Goal: Check status: Check status

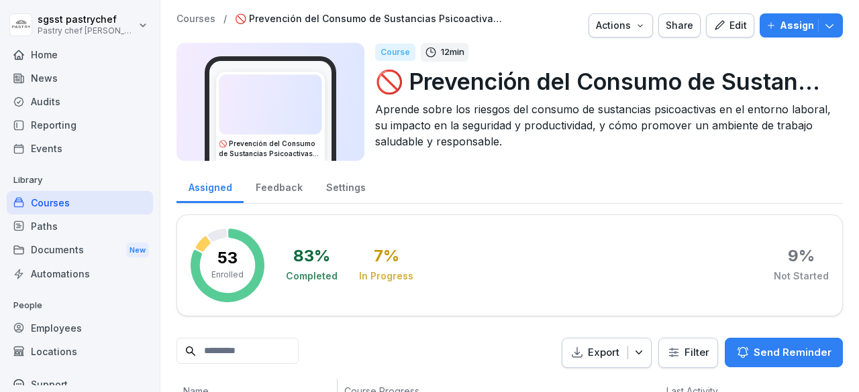
scroll to position [43, 0]
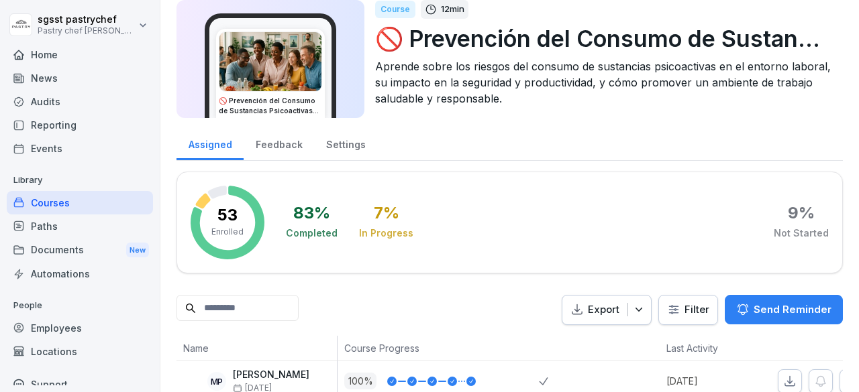
click at [50, 229] on div "Paths" at bounding box center [80, 226] width 146 height 23
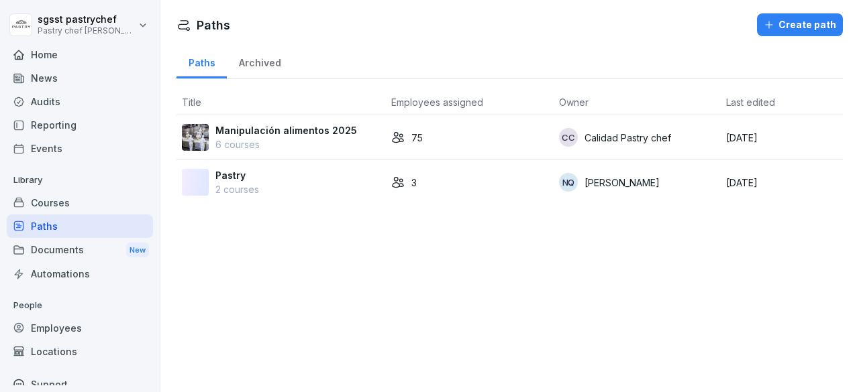
click at [290, 140] on p "6 courses" at bounding box center [286, 145] width 142 height 14
click at [290, 128] on p "Manipulación alimentos 2025" at bounding box center [286, 130] width 142 height 14
click at [402, 136] on div "75" at bounding box center [469, 138] width 157 height 14
click at [199, 132] on img at bounding box center [195, 137] width 27 height 27
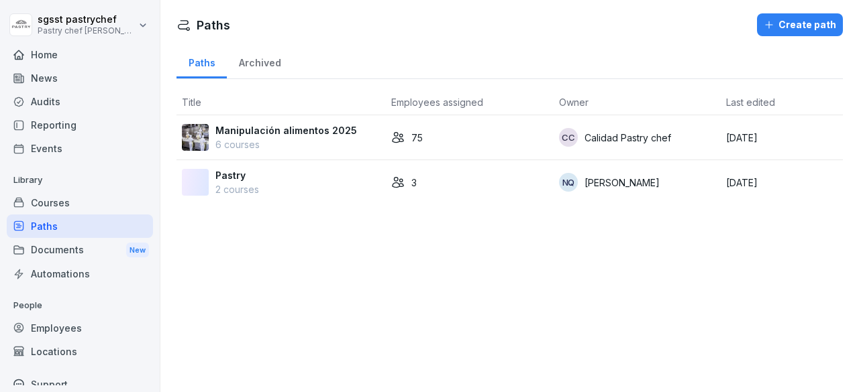
click at [319, 131] on p "Manipulación alimentos 2025" at bounding box center [286, 130] width 142 height 14
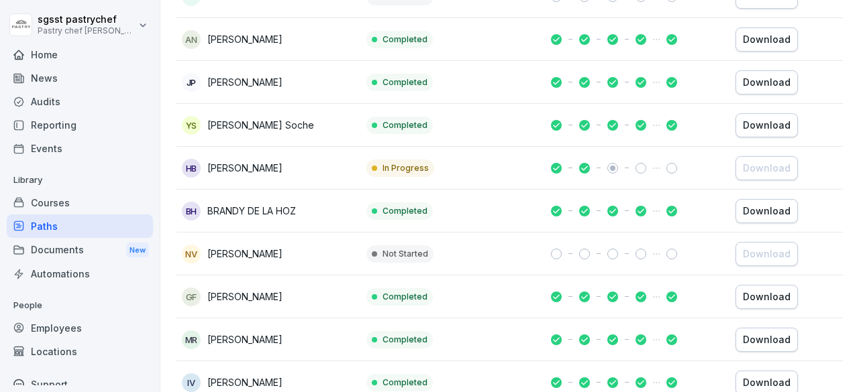
scroll to position [1745, 0]
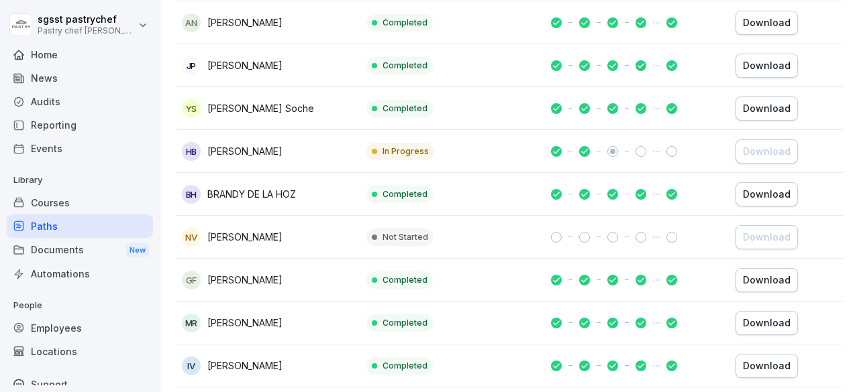
click at [487, 226] on td "Not Started" at bounding box center [453, 237] width 184 height 43
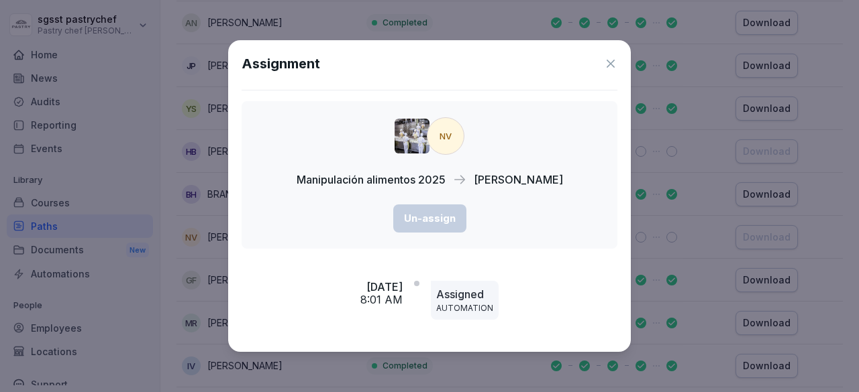
click at [608, 68] on icon at bounding box center [610, 63] width 13 height 13
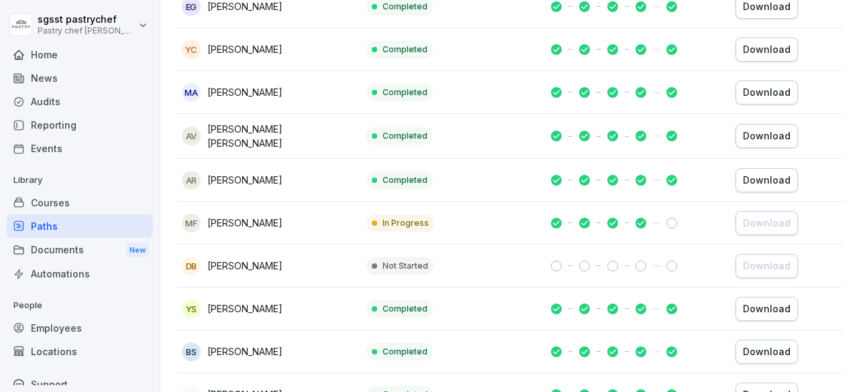
scroll to position [2998, 0]
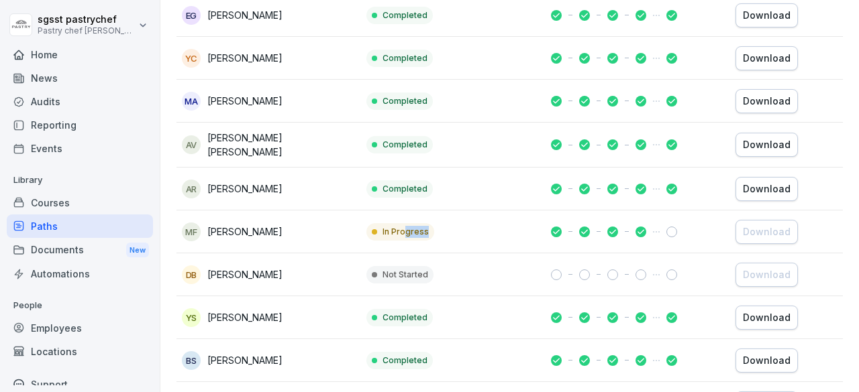
drag, startPoint x: 527, startPoint y: 222, endPoint x: 404, endPoint y: 227, distance: 122.9
click at [404, 227] on td "In Progress" at bounding box center [453, 232] width 184 height 43
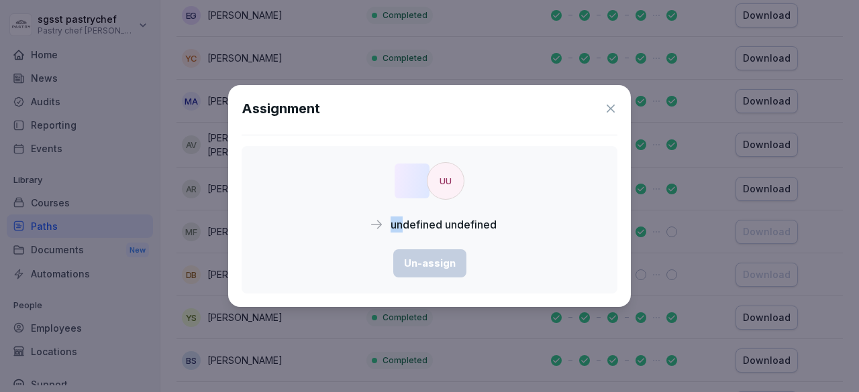
click at [390, 230] on div "Assignment uu undefined undefined Un-assign" at bounding box center [429, 196] width 402 height 222
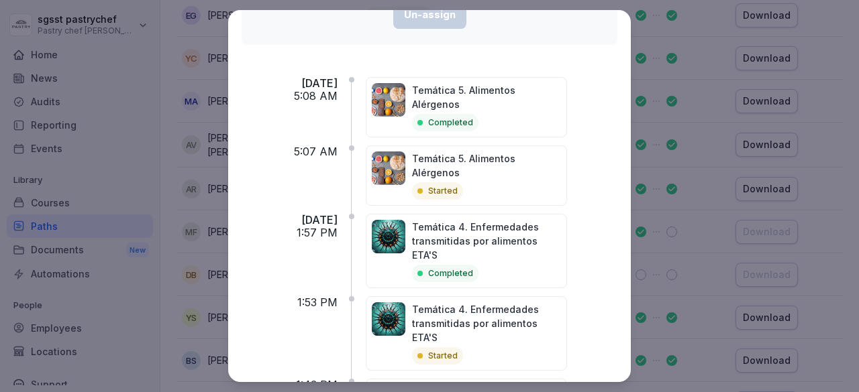
scroll to position [104, 0]
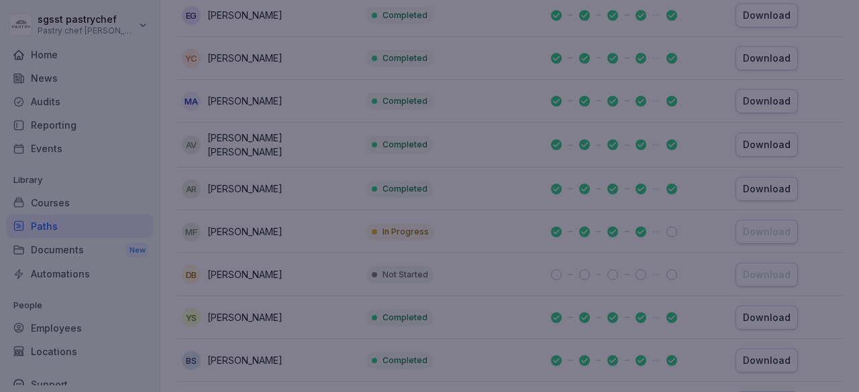
click at [651, 168] on div at bounding box center [429, 196] width 859 height 392
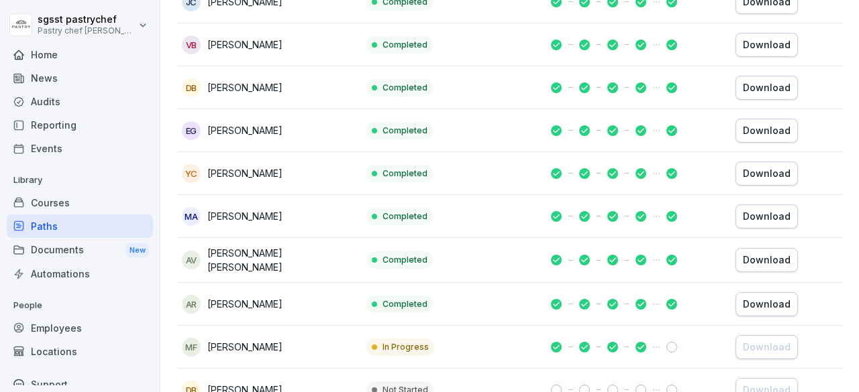
scroll to position [2871, 0]
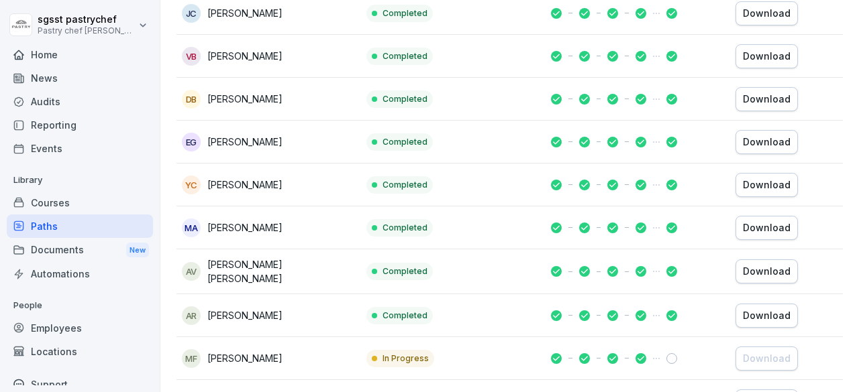
click at [499, 217] on td "Completed" at bounding box center [453, 228] width 184 height 43
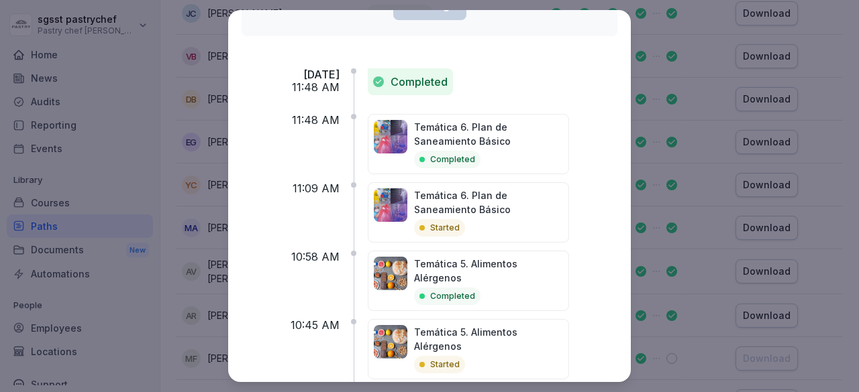
scroll to position [161, 0]
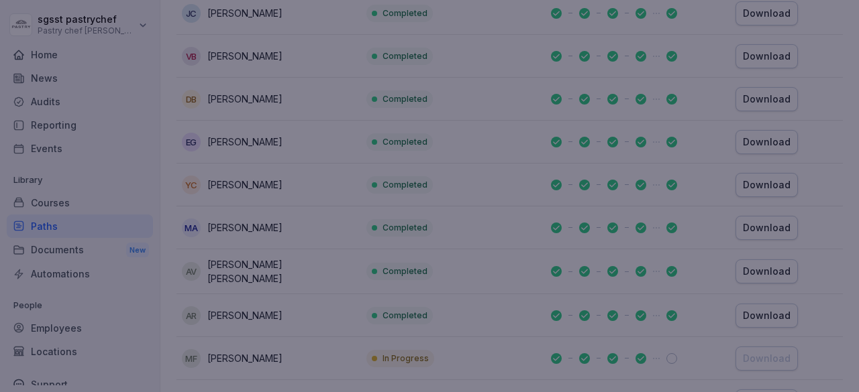
click at [659, 170] on div at bounding box center [429, 196] width 859 height 392
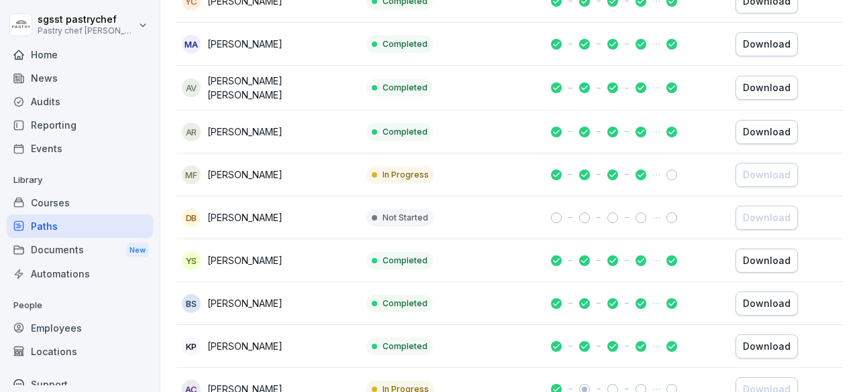
scroll to position [3065, 0]
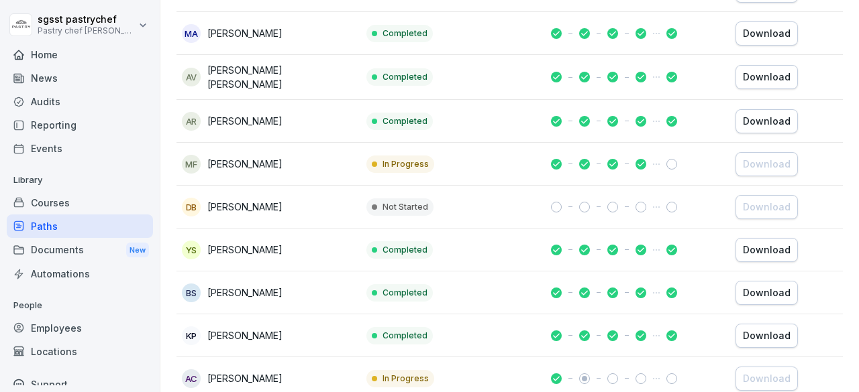
click at [556, 315] on td at bounding box center [637, 336] width 184 height 43
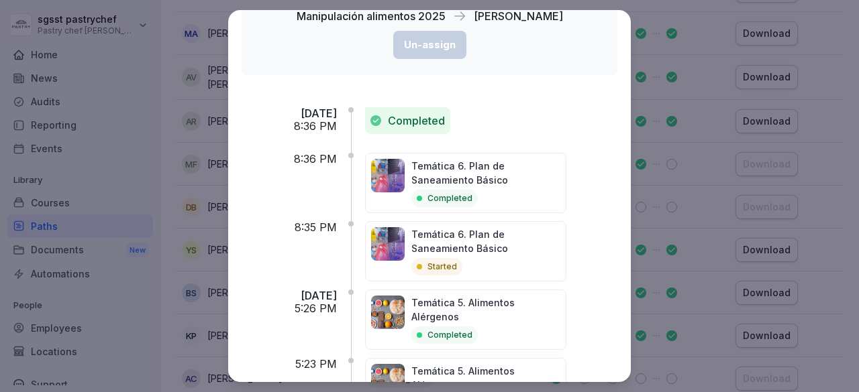
scroll to position [121, 0]
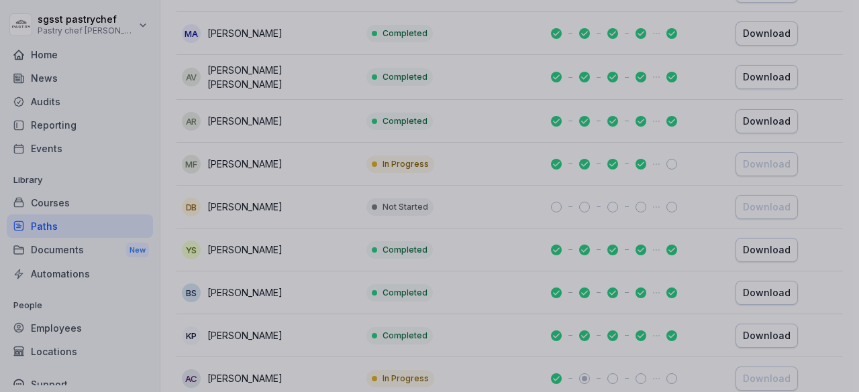
click at [636, 246] on div at bounding box center [429, 196] width 859 height 392
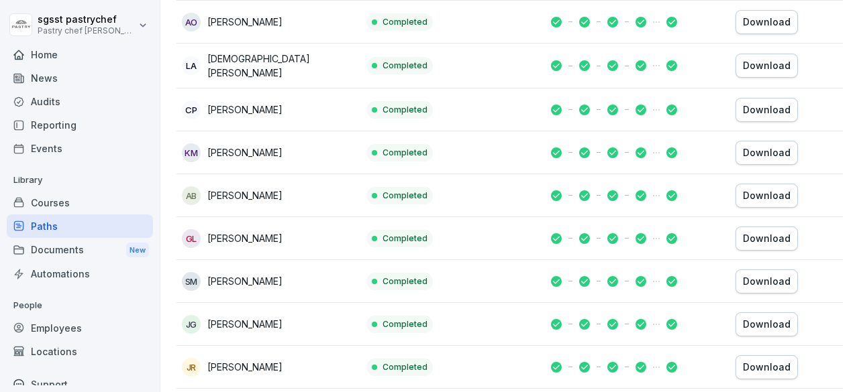
scroll to position [866, 0]
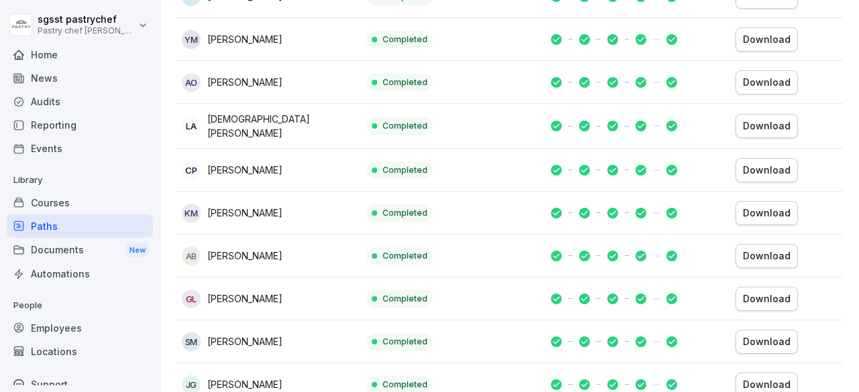
click at [537, 129] on td "Completed" at bounding box center [453, 126] width 184 height 45
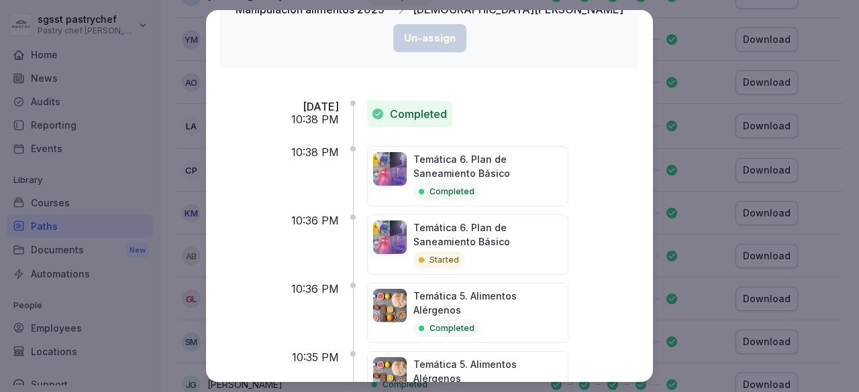
scroll to position [0, 0]
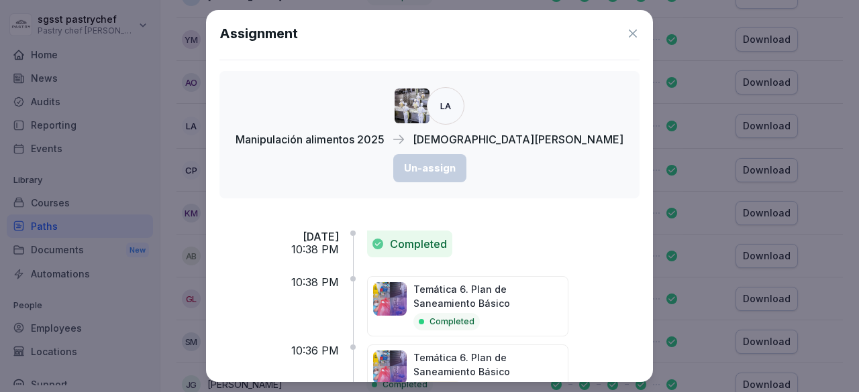
click at [626, 35] on icon at bounding box center [632, 33] width 13 height 13
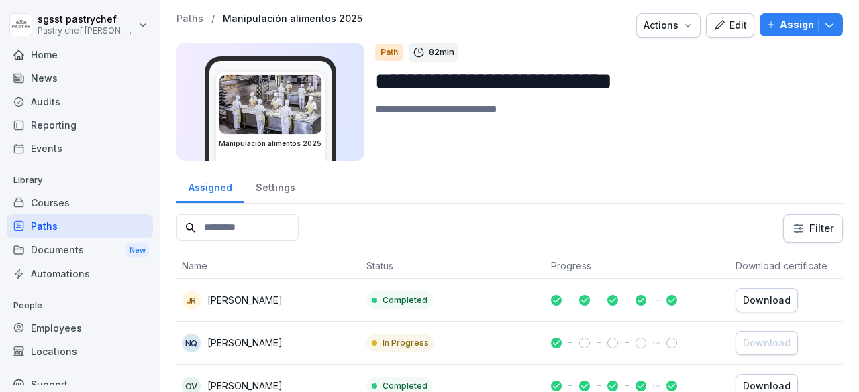
click at [306, 301] on div "JR [PERSON_NAME]" at bounding box center [269, 300] width 174 height 19
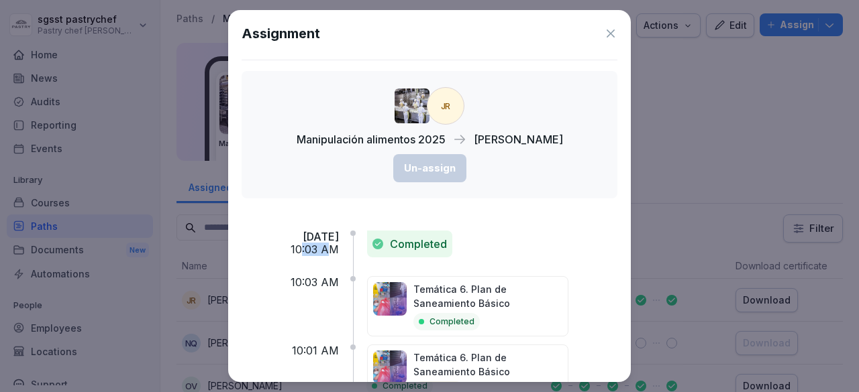
drag, startPoint x: 317, startPoint y: 250, endPoint x: 345, endPoint y: 252, distance: 28.2
click at [339, 252] on p "10:03 AM" at bounding box center [314, 249] width 48 height 13
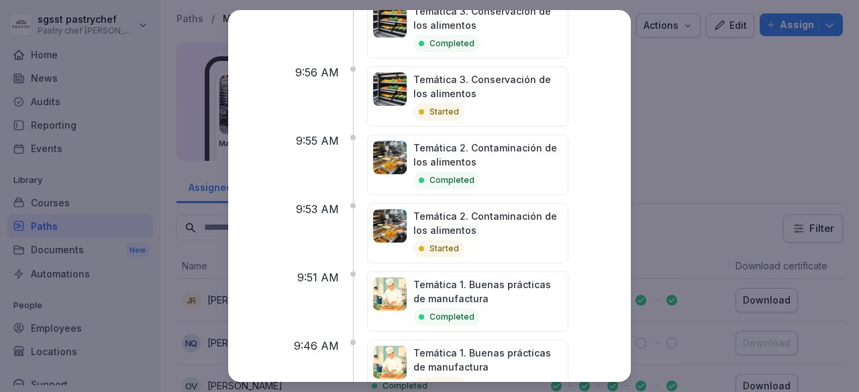
scroll to position [745, 0]
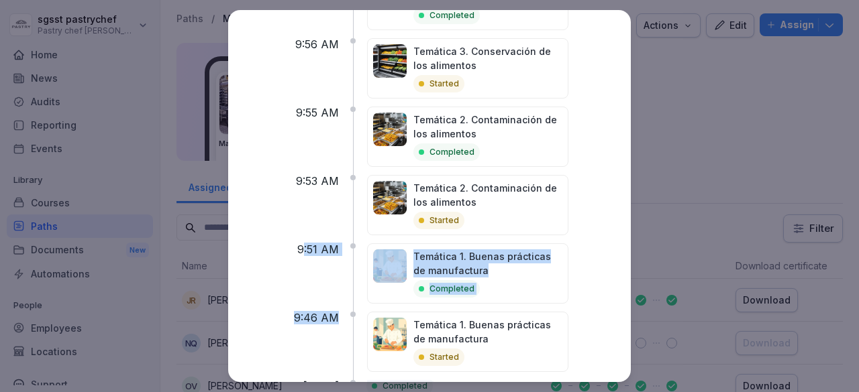
drag, startPoint x: 362, startPoint y: 262, endPoint x: 319, endPoint y: 248, distance: 45.4
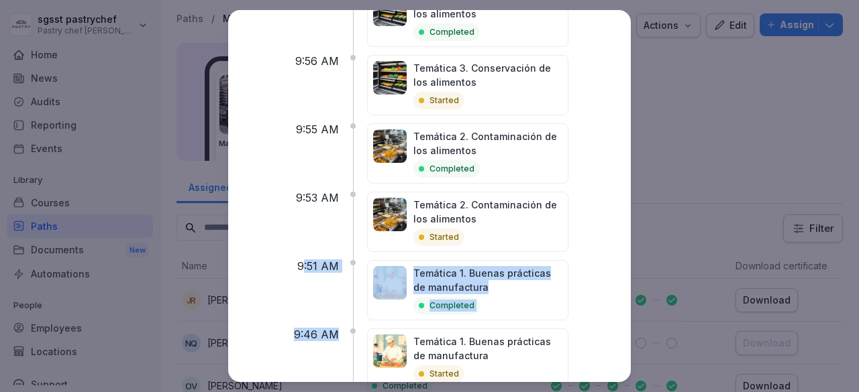
scroll to position [751, 0]
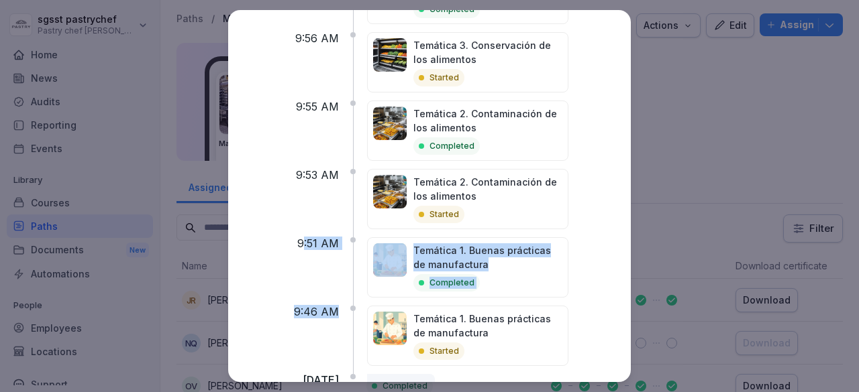
click at [328, 306] on div "9:46 AM" at bounding box center [289, 340] width 97 height 68
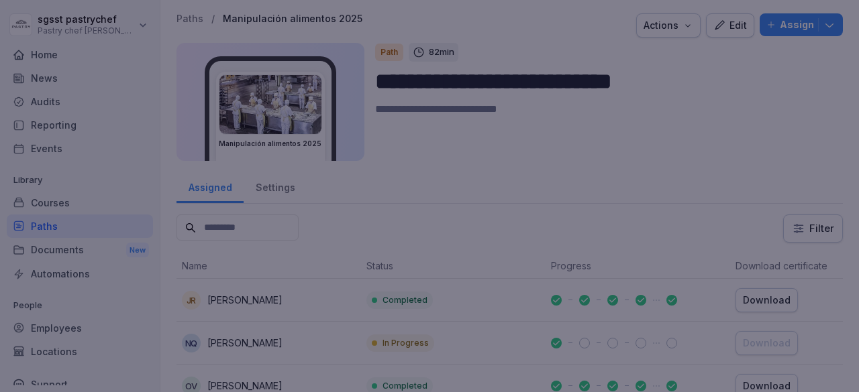
click at [699, 252] on div at bounding box center [429, 196] width 859 height 392
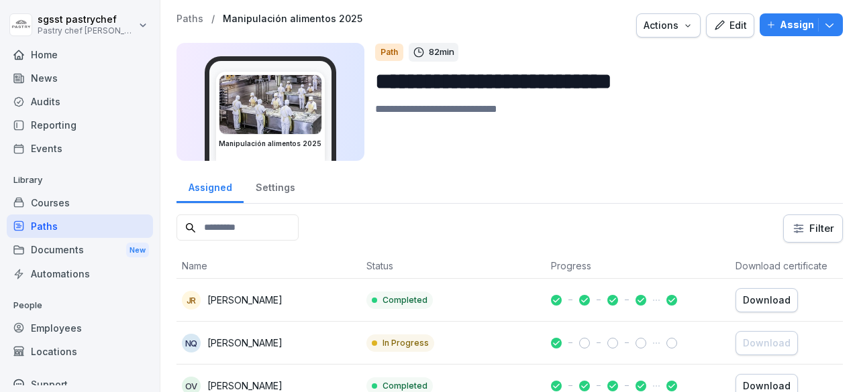
click at [373, 288] on td "Completed" at bounding box center [453, 300] width 184 height 43
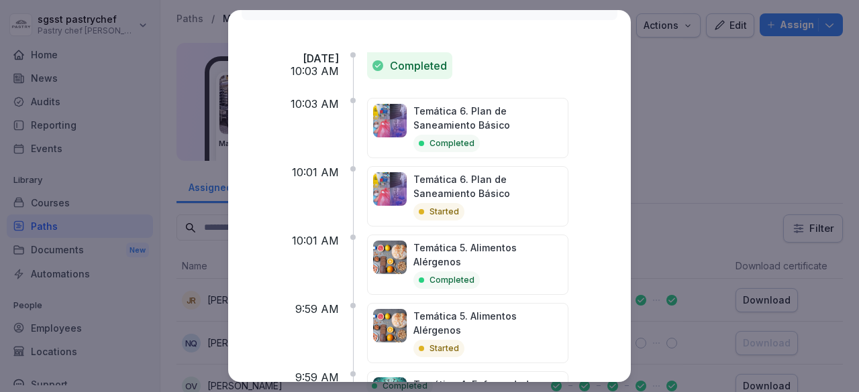
scroll to position [178, 0]
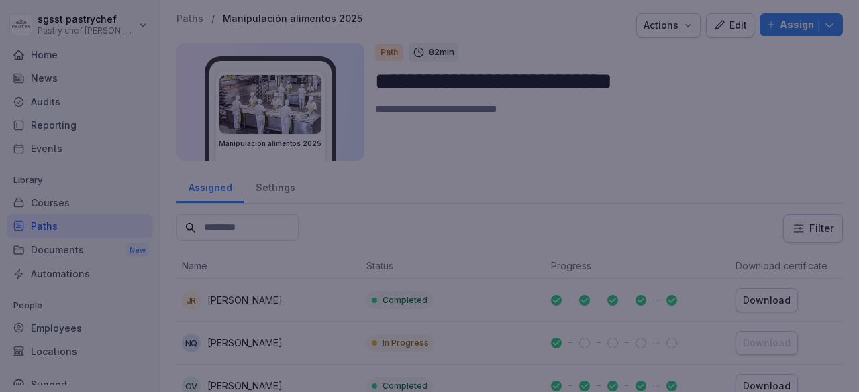
click at [661, 150] on div at bounding box center [429, 196] width 859 height 392
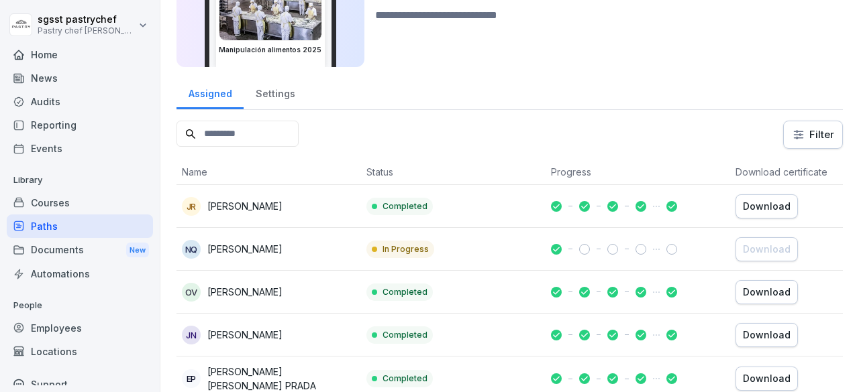
scroll to position [95, 0]
